Goal: Information Seeking & Learning: Learn about a topic

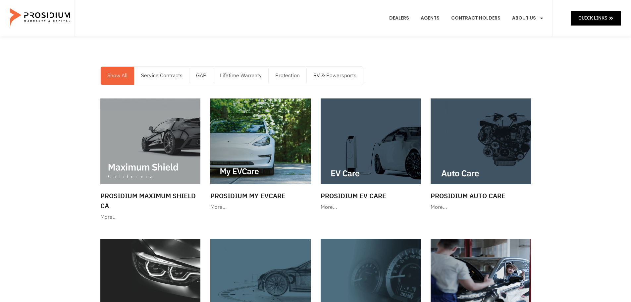
click at [383, 73] on div "Show All Service Contracts GAP Lifetime Warranty Protection RV & Powersports Sh…" at bounding box center [315, 76] width 437 height 26
click at [414, 75] on div "Show All Service Contracts GAP Lifetime Warranty Protection RV & Powersports Sh…" at bounding box center [315, 76] width 437 height 26
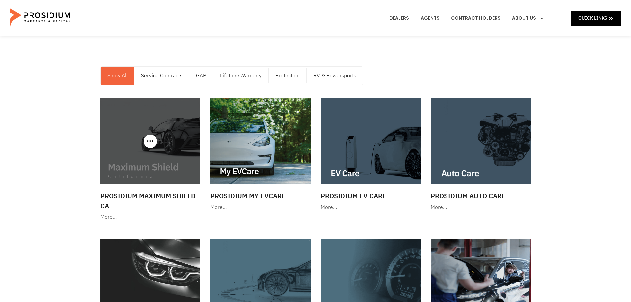
click at [109, 215] on div "More…" at bounding box center [150, 217] width 100 height 10
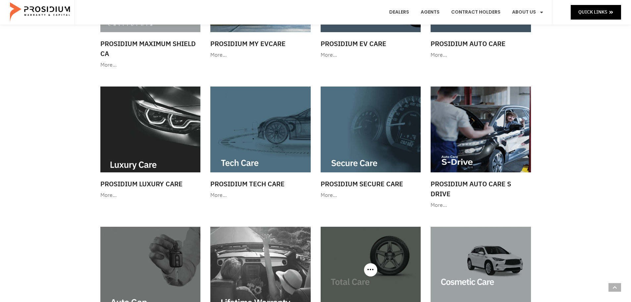
scroll to position [232, 0]
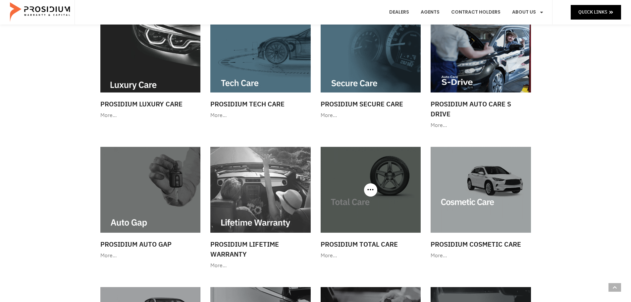
click at [333, 255] on div "More…" at bounding box center [371, 256] width 100 height 10
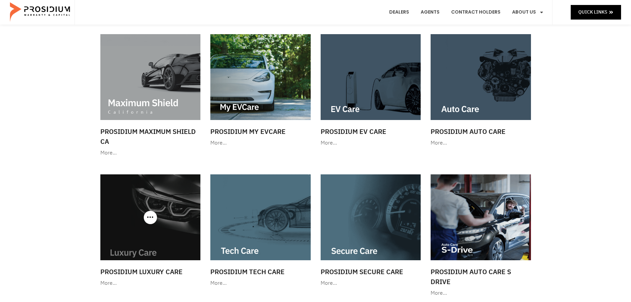
scroll to position [99, 0]
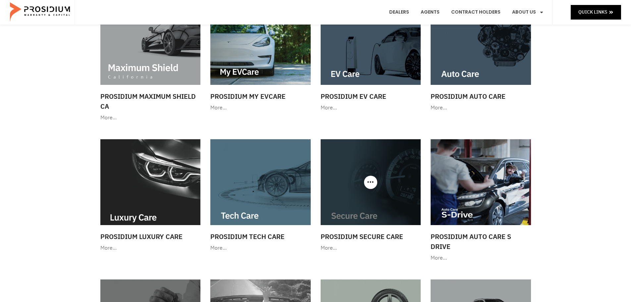
click at [361, 238] on h3 "Prosidium Secure Care" at bounding box center [371, 237] width 100 height 10
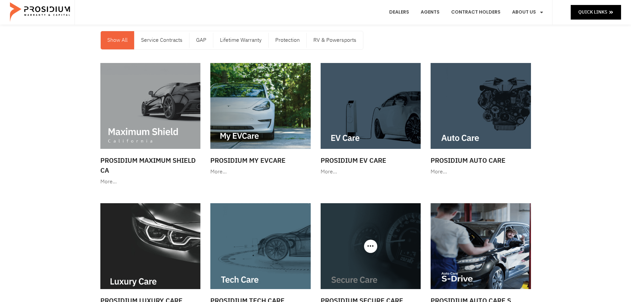
scroll to position [33, 0]
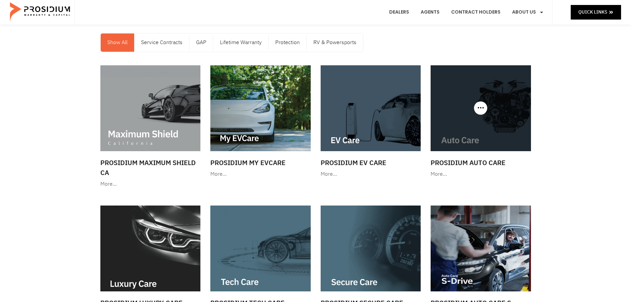
click at [463, 163] on h3 "Prosidium Auto Care" at bounding box center [481, 163] width 100 height 10
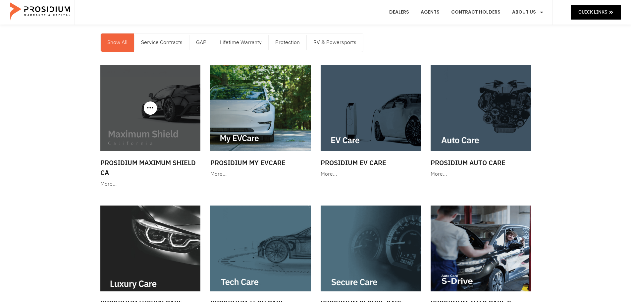
click at [150, 149] on img at bounding box center [150, 108] width 100 height 86
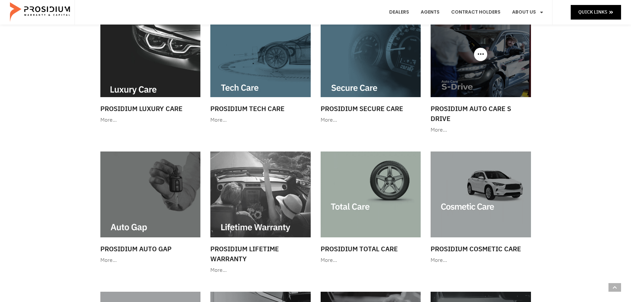
scroll to position [232, 0]
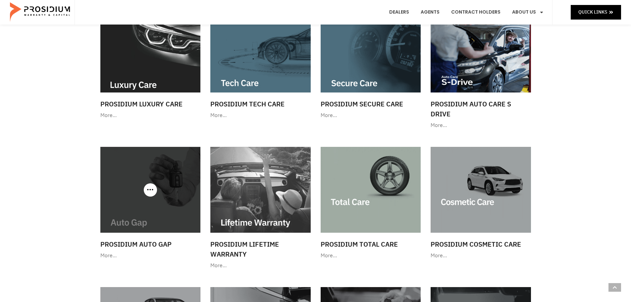
click at [138, 242] on h3 "Prosidium Auto Gap" at bounding box center [150, 244] width 100 height 10
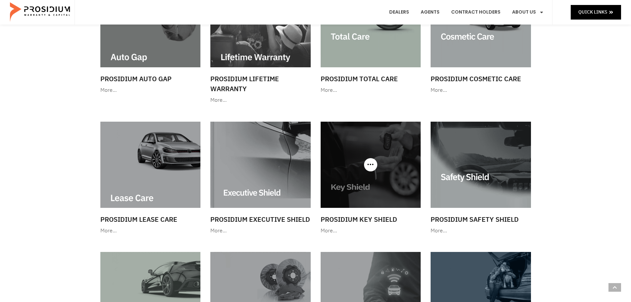
scroll to position [397, 0]
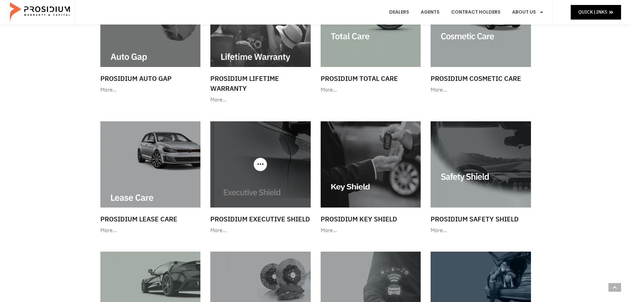
click at [273, 215] on h3 "Prosidium Executive Shield" at bounding box center [260, 219] width 100 height 10
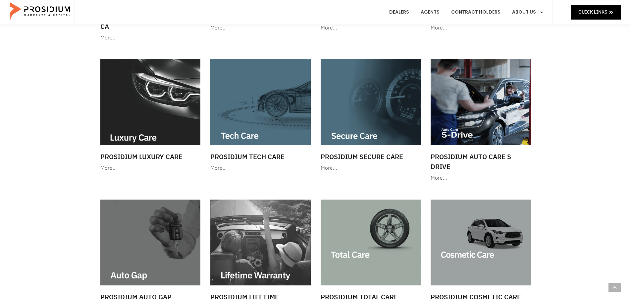
scroll to position [265, 0]
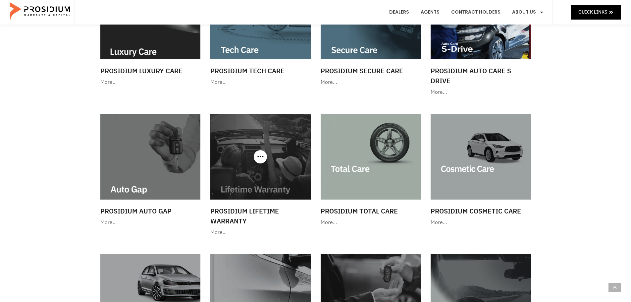
click at [244, 208] on h3 "Prosidium Lifetime Warranty" at bounding box center [260, 216] width 100 height 20
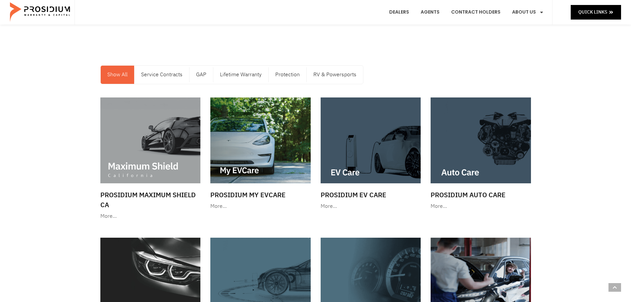
scroll to position [0, 0]
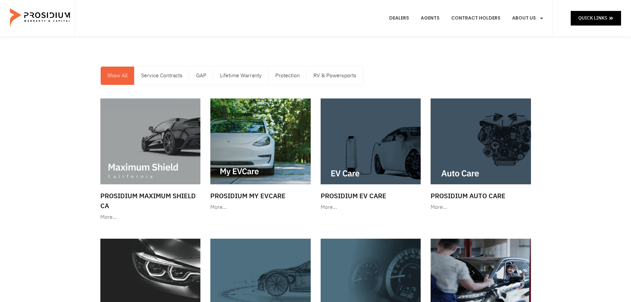
click at [472, 81] on div "Show All Service Contracts GAP Lifetime Warranty Protection RV & Powersports Sh…" at bounding box center [315, 76] width 437 height 26
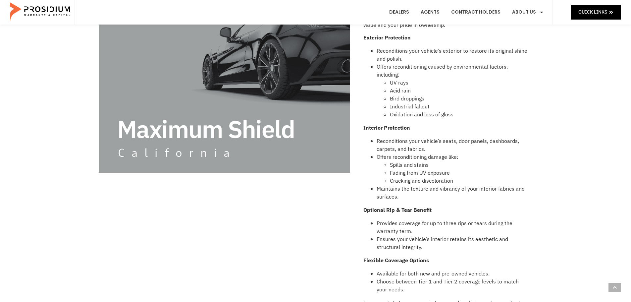
scroll to position [265, 0]
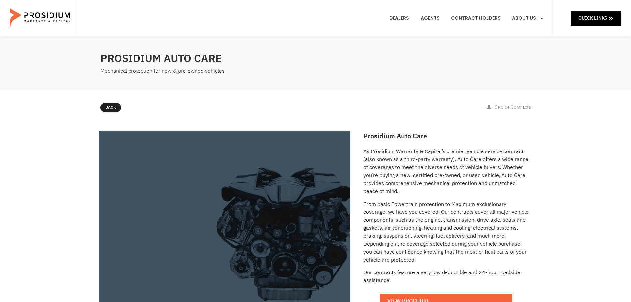
click at [448, 195] on p "As Prosidium Warranty & Capital’s premier vehicle service contract (also known …" at bounding box center [446, 171] width 166 height 48
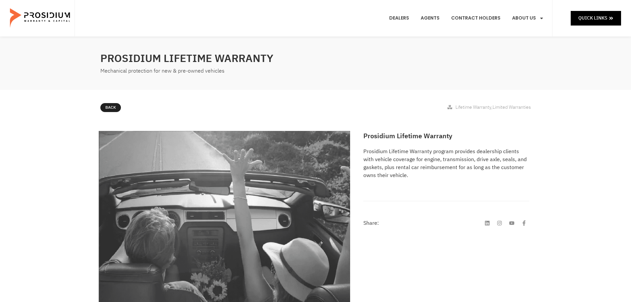
click at [479, 135] on h2 "Prosidium Lifetime Warranty" at bounding box center [446, 136] width 166 height 10
click at [491, 142] on div "Prosidium Lifetime Warranty Prosidium Lifetime Warranty program provides dealer…" at bounding box center [446, 239] width 172 height 223
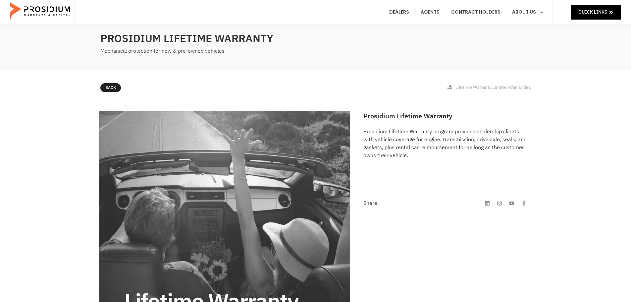
scroll to position [99, 0]
